Goal: Transaction & Acquisition: Subscribe to service/newsletter

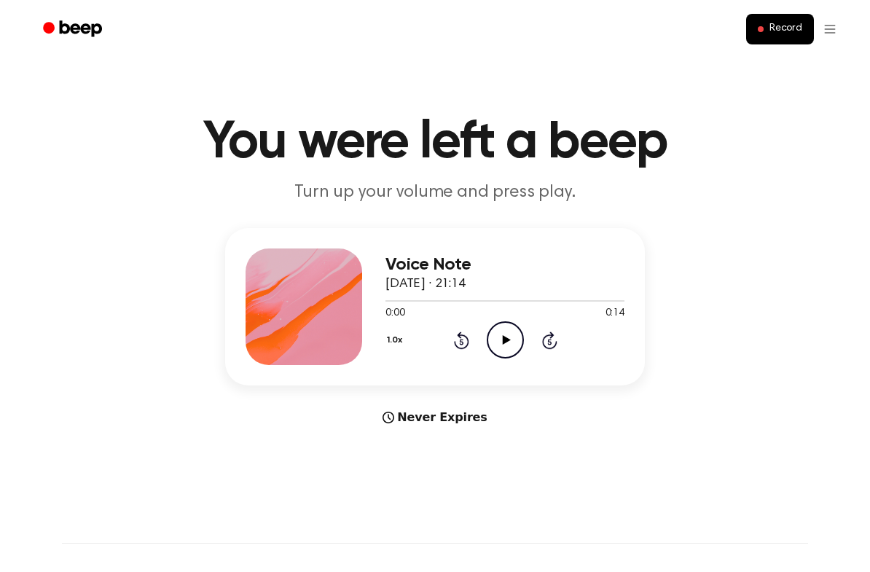
click at [503, 351] on icon "Play Audio" at bounding box center [505, 339] width 37 height 37
click at [517, 347] on icon "Pause Audio" at bounding box center [505, 339] width 37 height 37
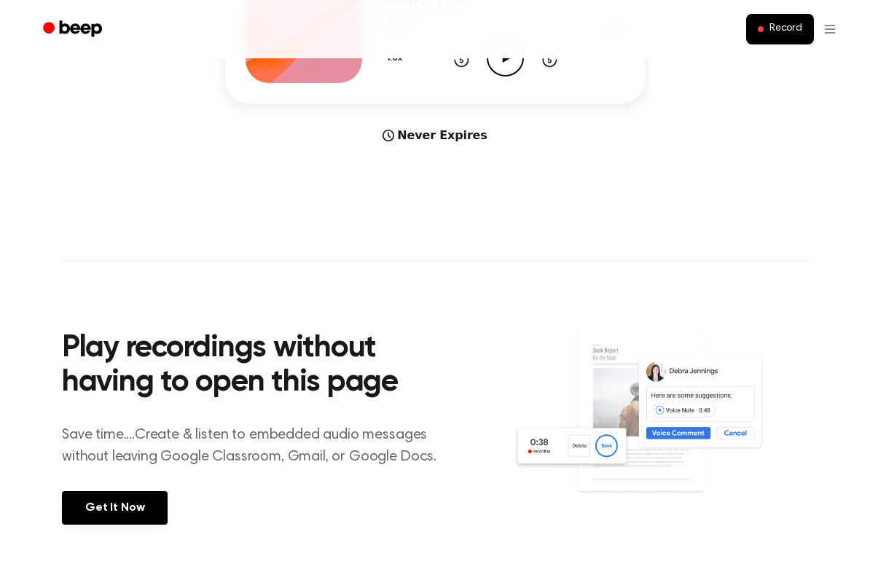
scroll to position [266, 0]
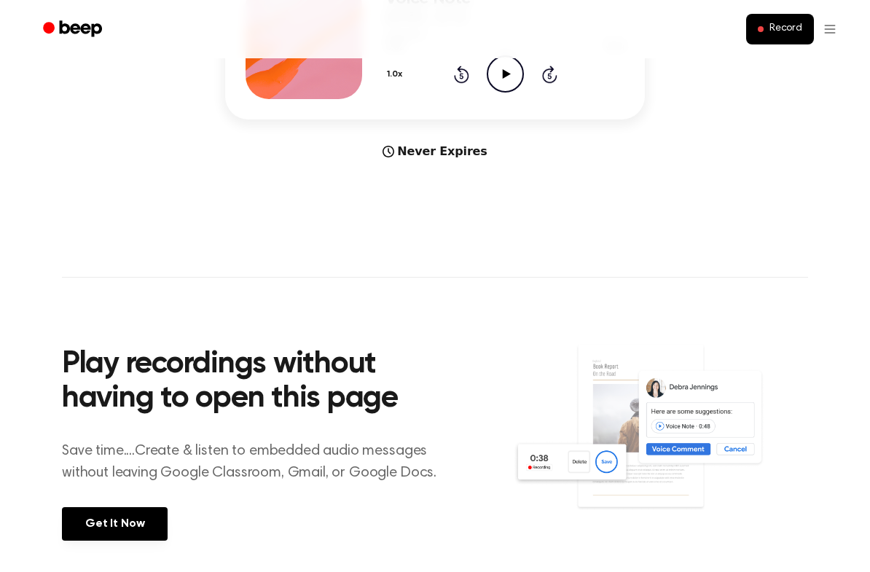
click at [788, 31] on span "Record" at bounding box center [785, 29] width 33 height 13
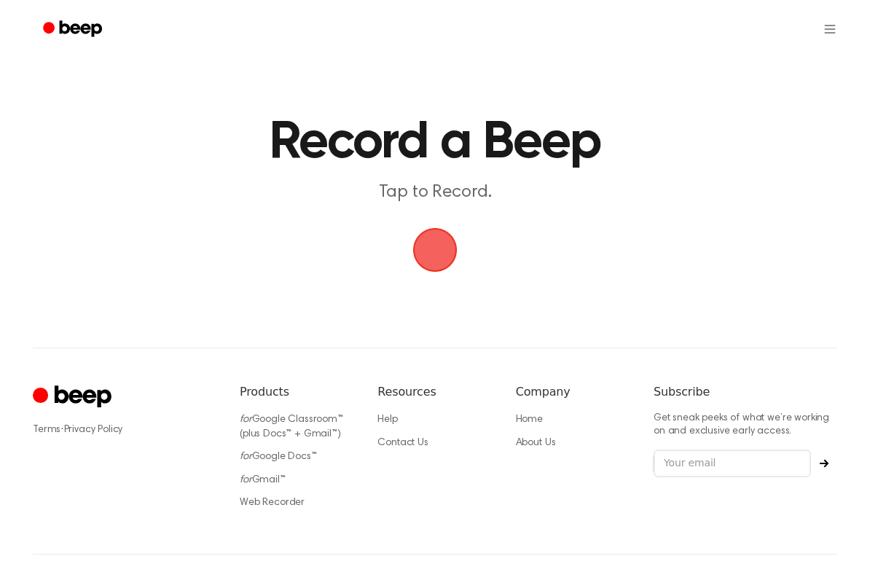
click at [449, 248] on span "button" at bounding box center [435, 250] width 44 height 44
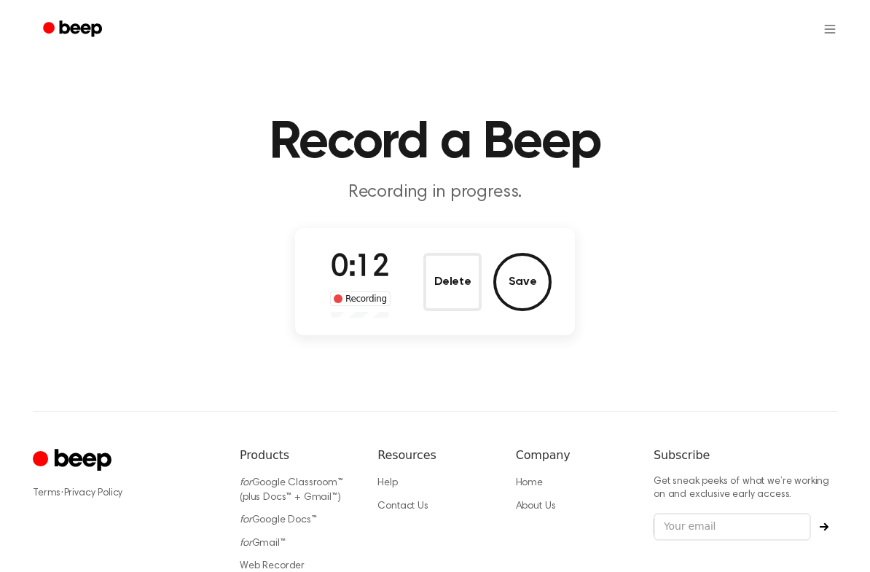
click at [452, 290] on button "Delete" at bounding box center [452, 282] width 58 height 58
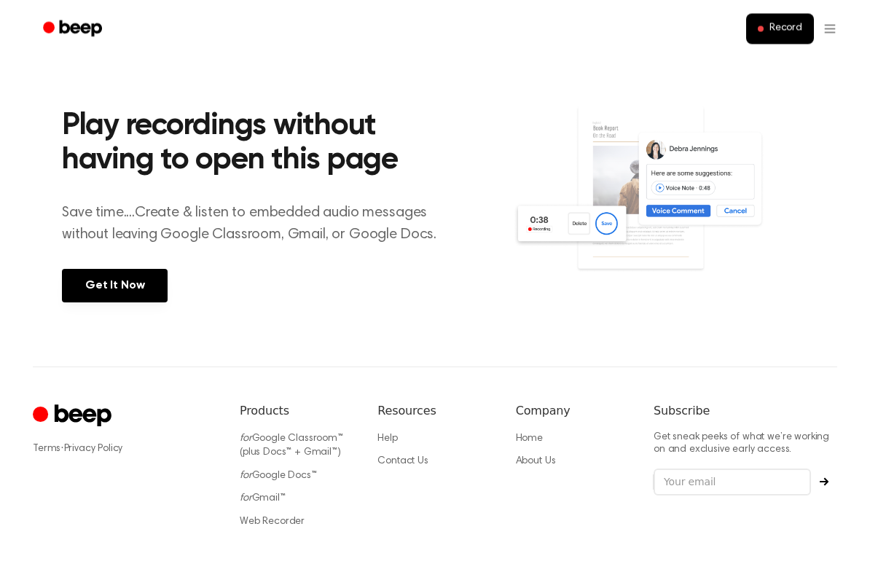
scroll to position [565, 0]
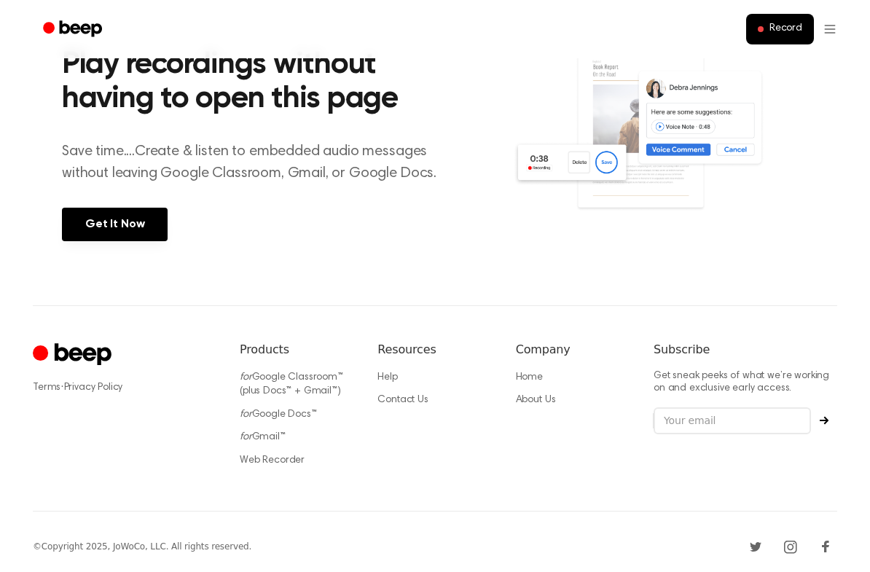
click at [141, 221] on link "Get It Now" at bounding box center [115, 225] width 106 height 34
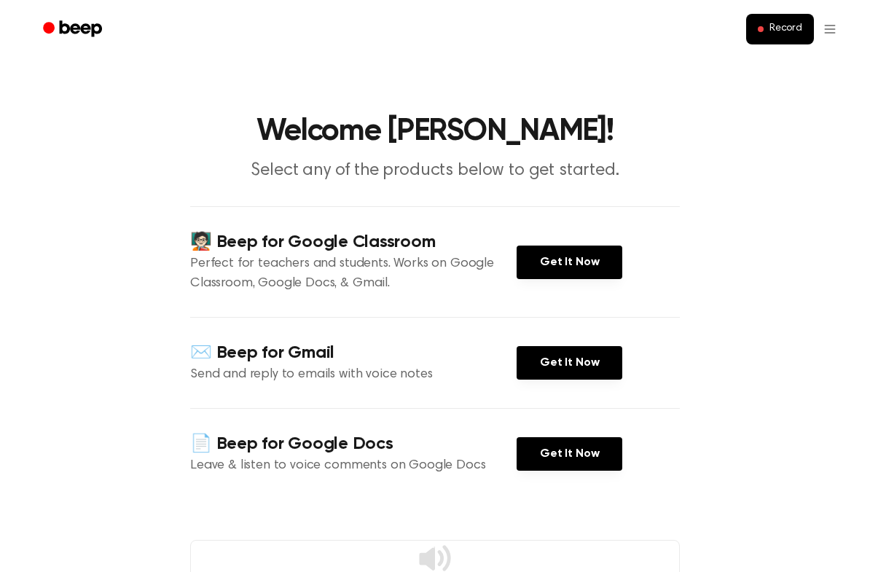
click at [575, 270] on link "Get It Now" at bounding box center [569, 262] width 106 height 34
